Goal: Information Seeking & Learning: Learn about a topic

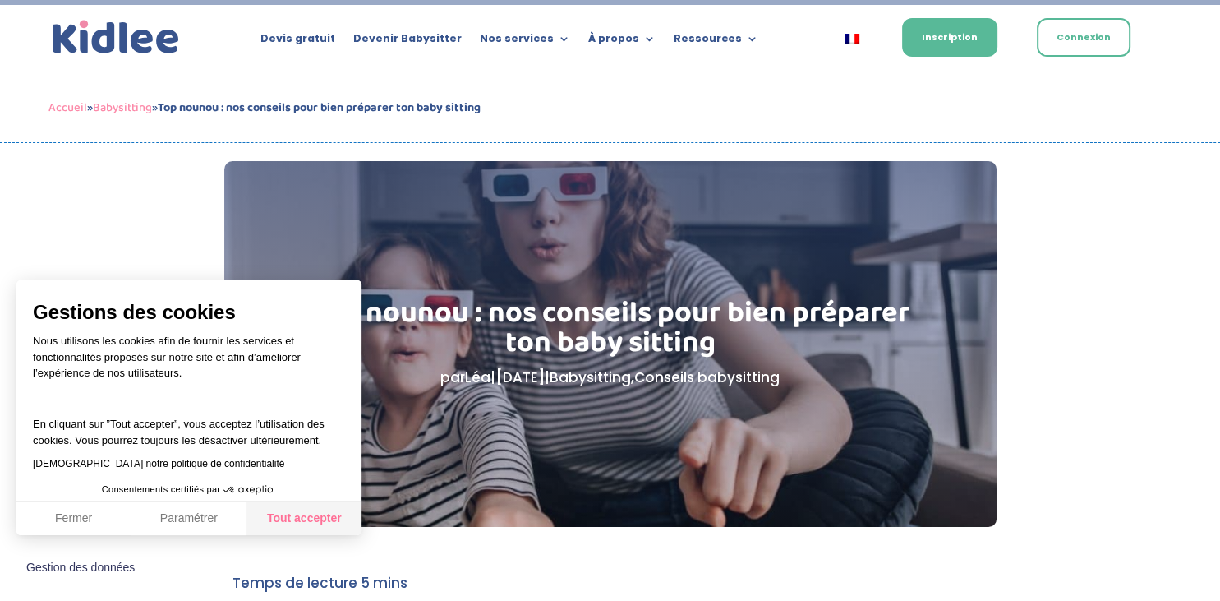
click at [275, 509] on button "Tout accepter" at bounding box center [303, 518] width 115 height 35
checkbox input "true"
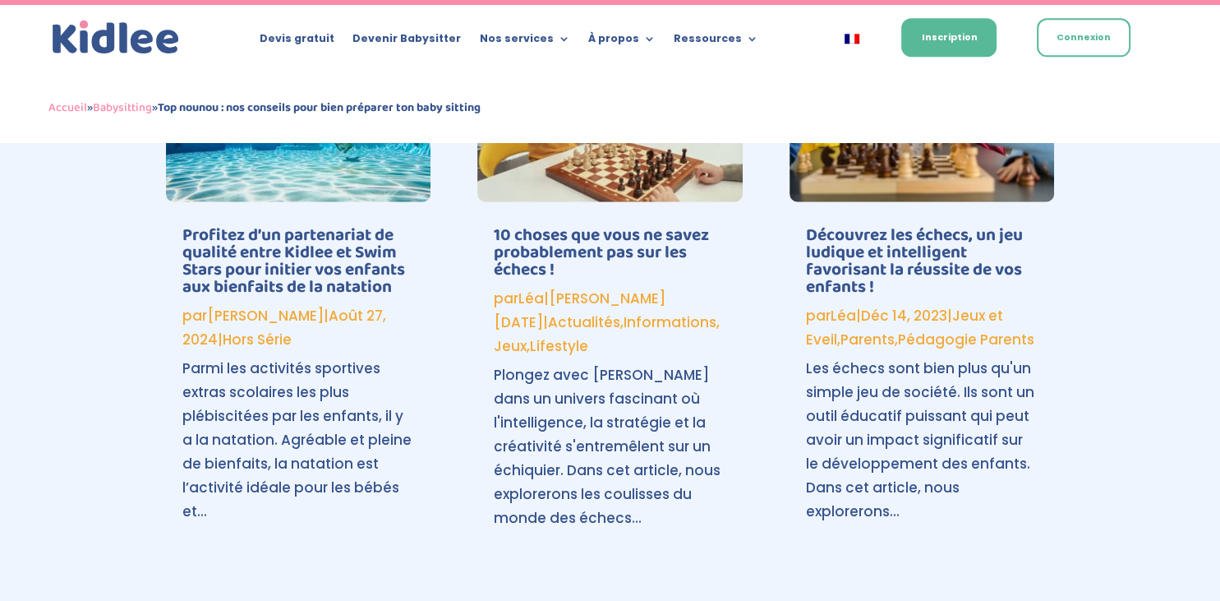
scroll to position [3566, 0]
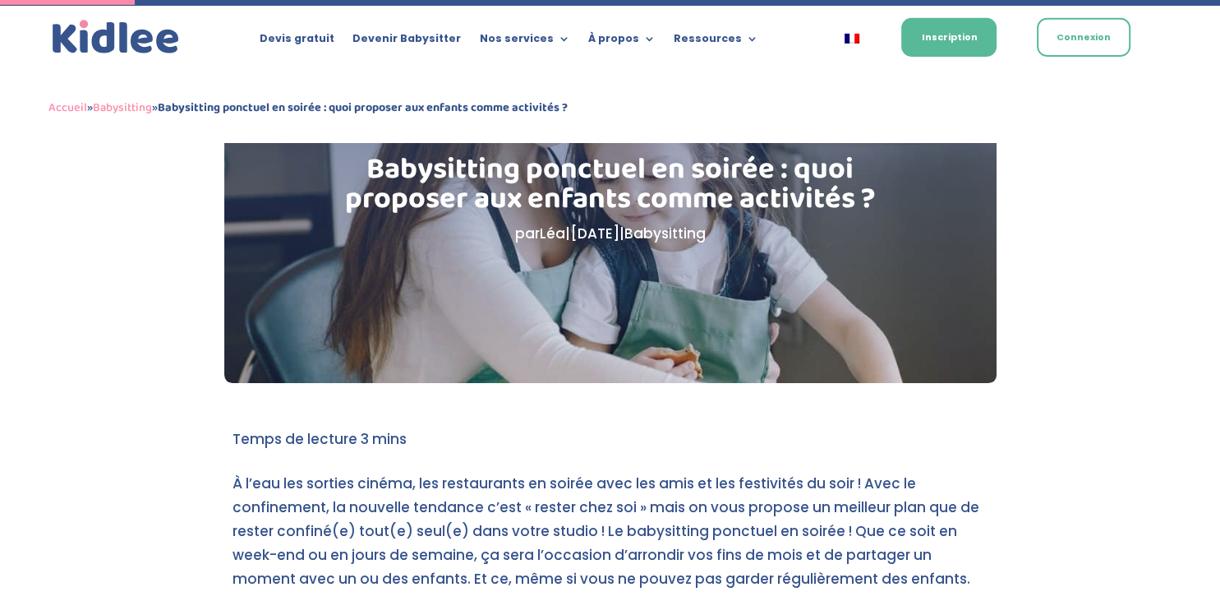
scroll to position [122, 0]
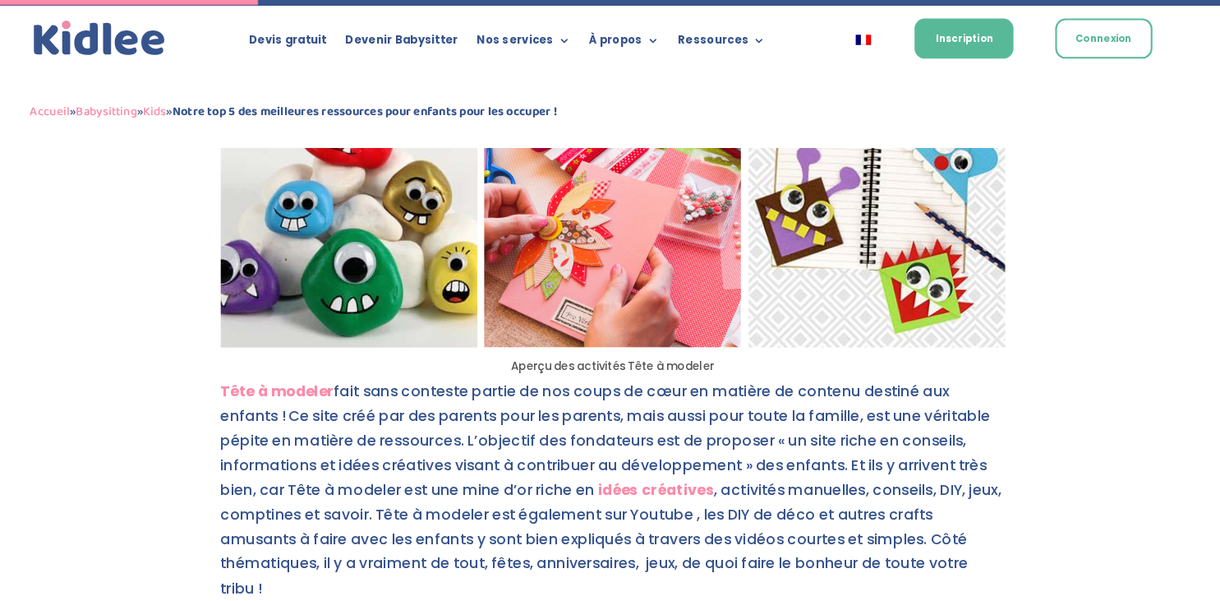
scroll to position [516, 0]
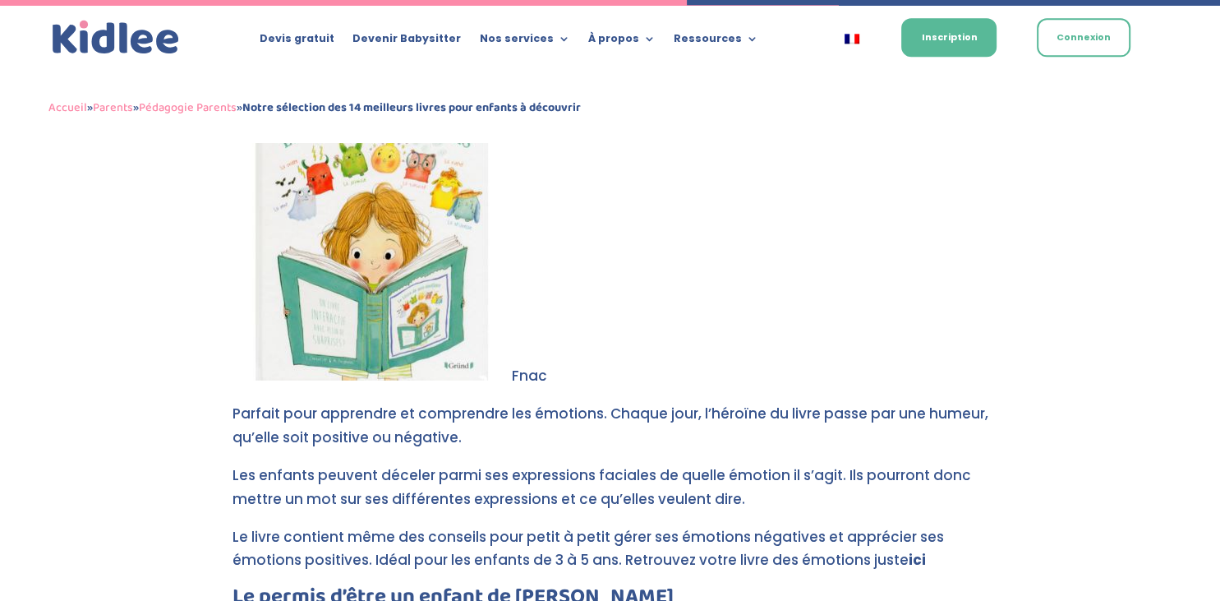
scroll to position [4490, 0]
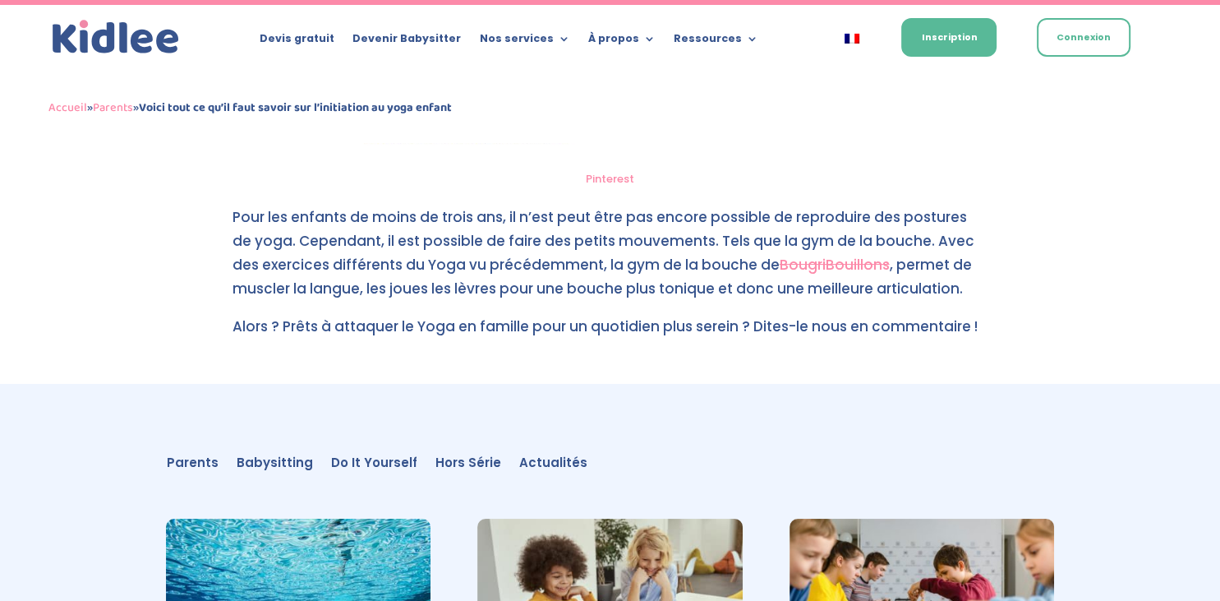
scroll to position [6135, 0]
